Goal: Find specific page/section: Find specific page/section

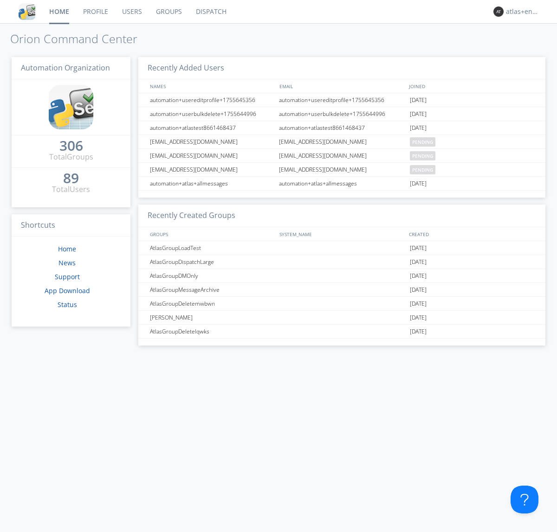
click at [210, 12] on link "Dispatch" at bounding box center [211, 11] width 45 height 23
